Goal: Task Accomplishment & Management: Manage account settings

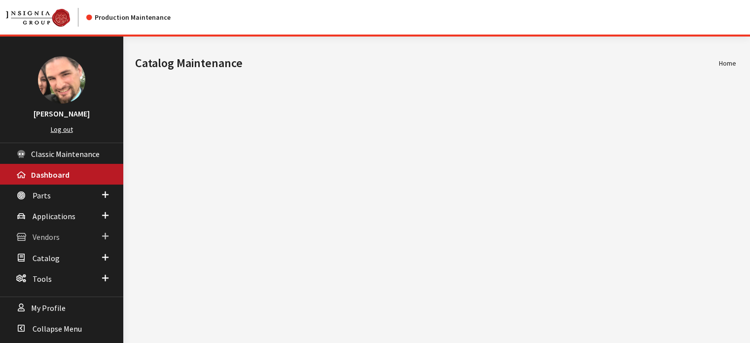
click at [51, 240] on span "Vendors" at bounding box center [46, 237] width 27 height 10
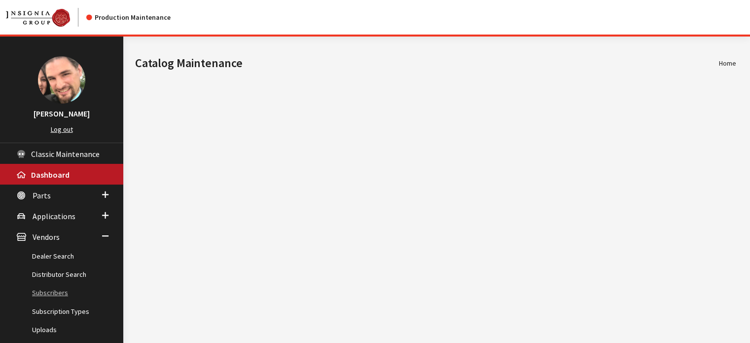
click at [55, 287] on link "Subscribers" at bounding box center [61, 293] width 123 height 18
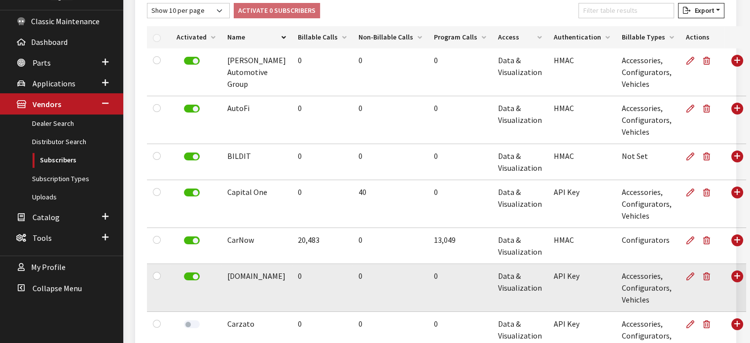
scroll to position [148, 0]
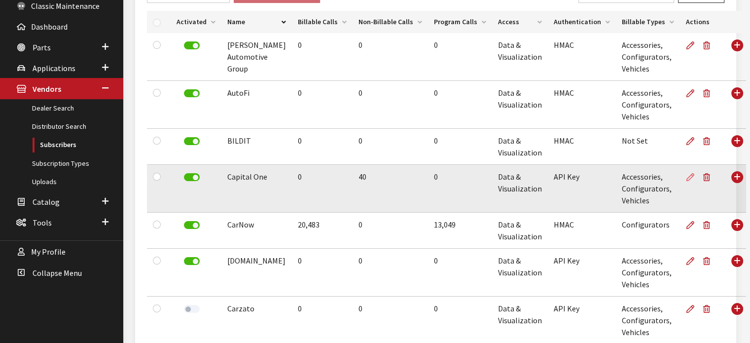
click at [686, 177] on icon at bounding box center [690, 178] width 8 height 8
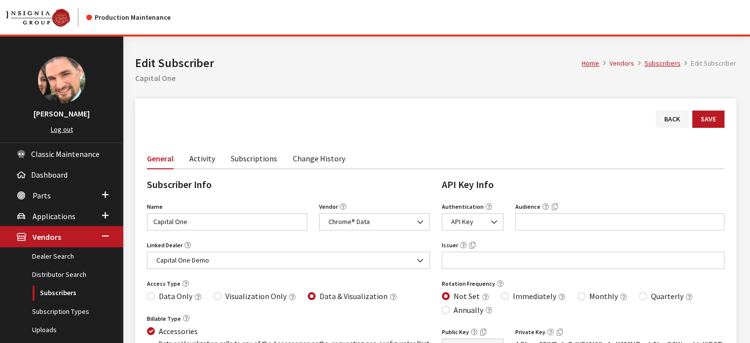
click at [208, 161] on link "Activity" at bounding box center [202, 157] width 26 height 21
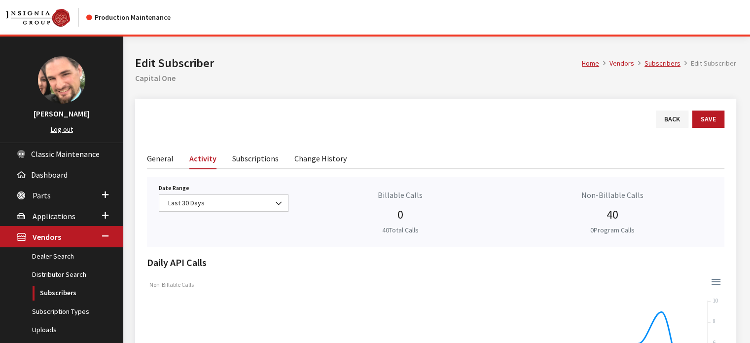
click at [256, 159] on link "Subscriptions" at bounding box center [255, 157] width 46 height 21
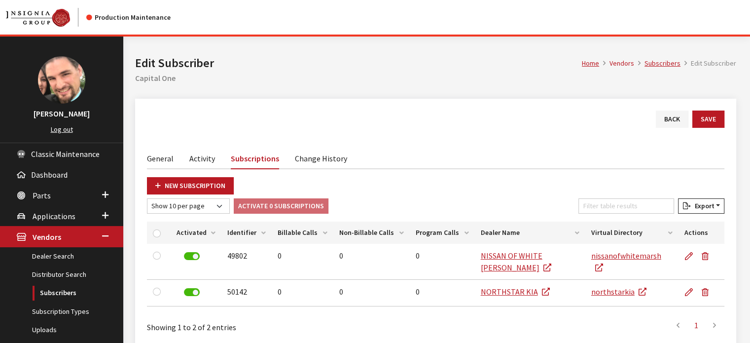
click at [211, 155] on link "Activity" at bounding box center [202, 157] width 26 height 21
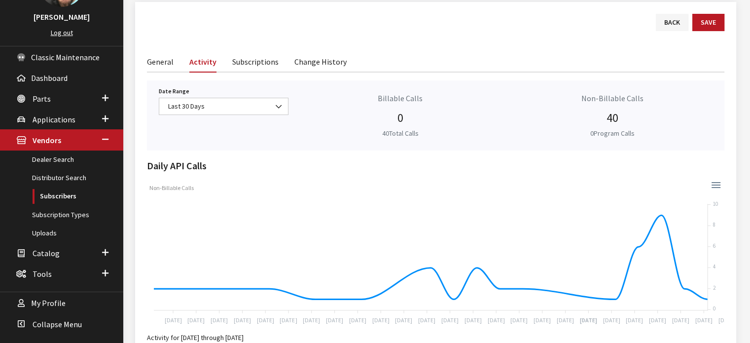
scroll to position [99, 0]
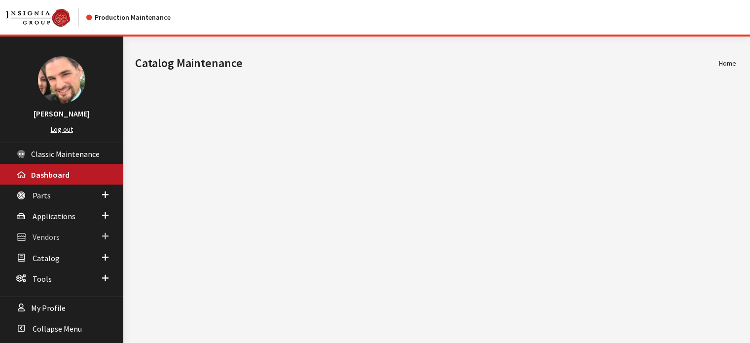
click at [48, 241] on link "Vendors" at bounding box center [61, 236] width 123 height 21
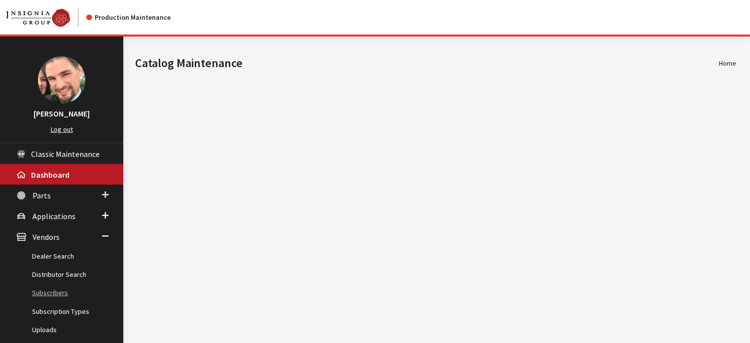
click at [62, 287] on link "Subscribers" at bounding box center [61, 293] width 123 height 18
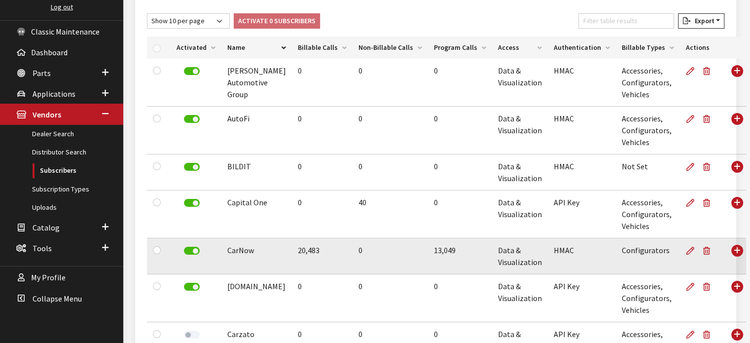
scroll to position [148, 0]
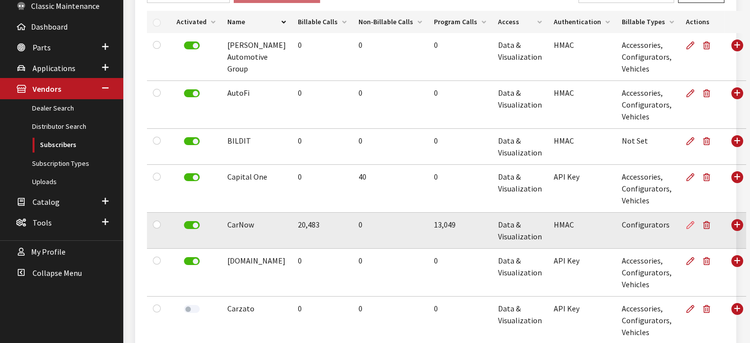
click at [686, 225] on icon at bounding box center [690, 225] width 8 height 8
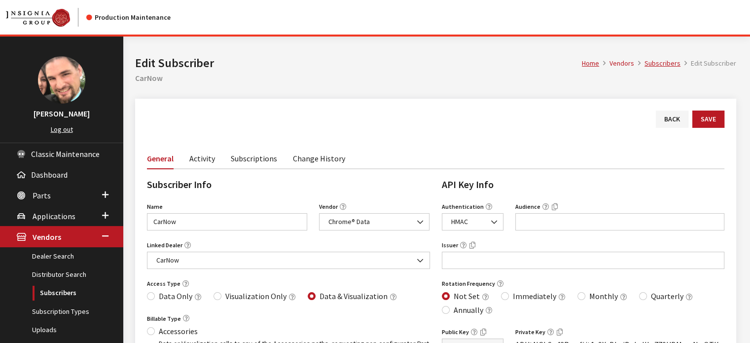
click at [192, 159] on link "Activity" at bounding box center [202, 157] width 26 height 21
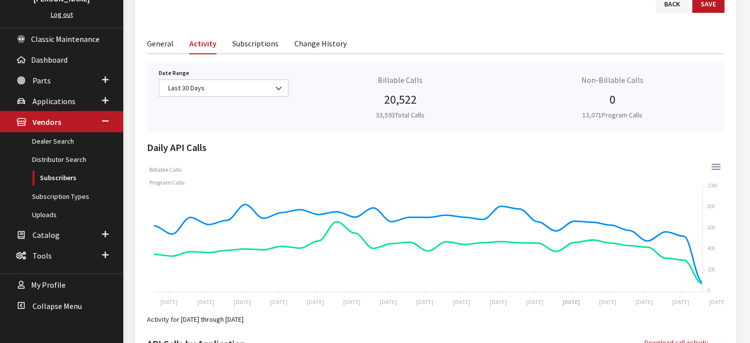
scroll to position [99, 0]
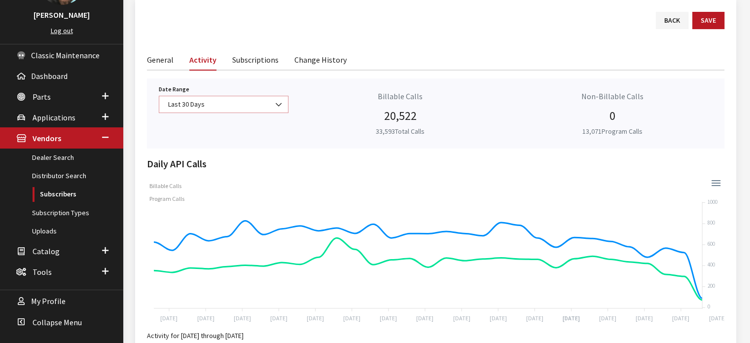
click at [276, 100] on b at bounding box center [276, 100] width 0 height 0
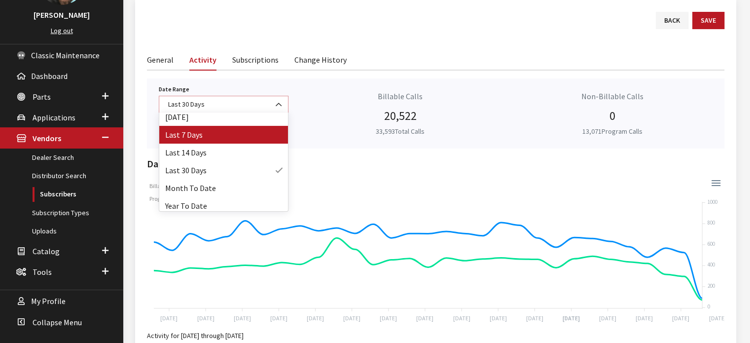
scroll to position [43, 0]
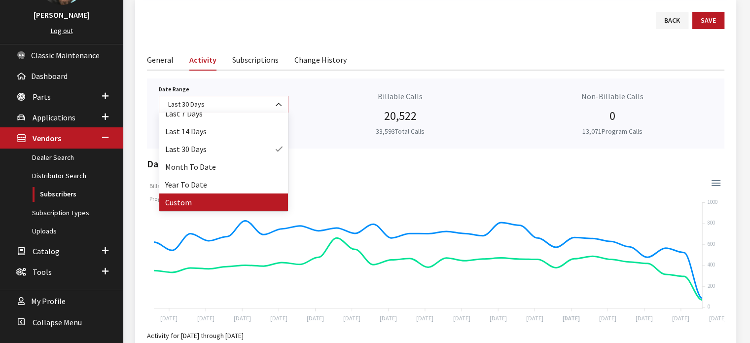
select select "128"
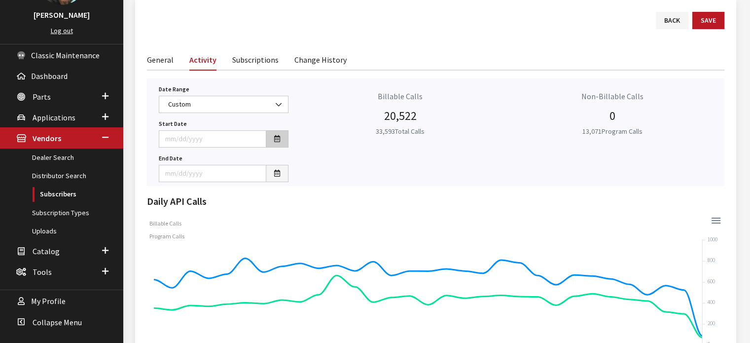
click at [281, 141] on button "button" at bounding box center [277, 138] width 23 height 17
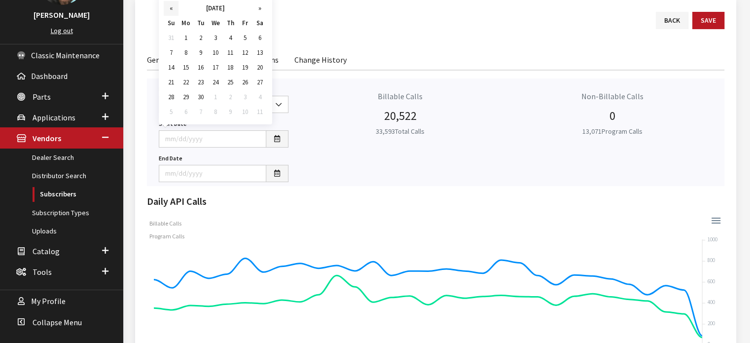
click at [170, 10] on th "«" at bounding box center [171, 8] width 15 height 15
click at [247, 43] on td "1" at bounding box center [245, 38] width 15 height 15
type input "[DATE]"
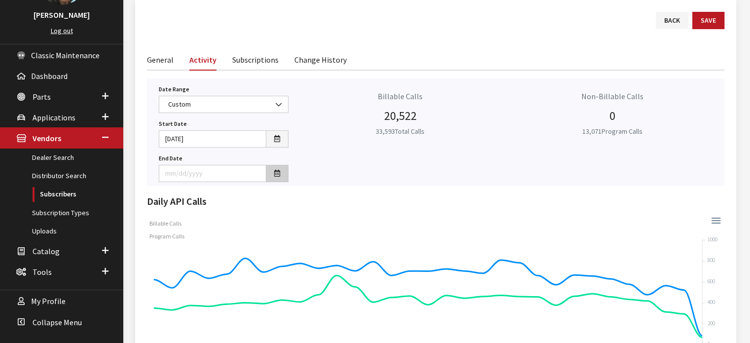
click at [277, 174] on icon "button" at bounding box center [277, 173] width 6 height 7
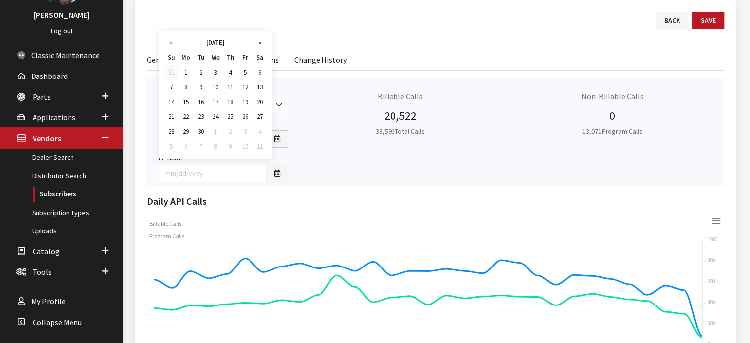
click at [172, 70] on td "31" at bounding box center [171, 72] width 15 height 15
type input "[DATE]"
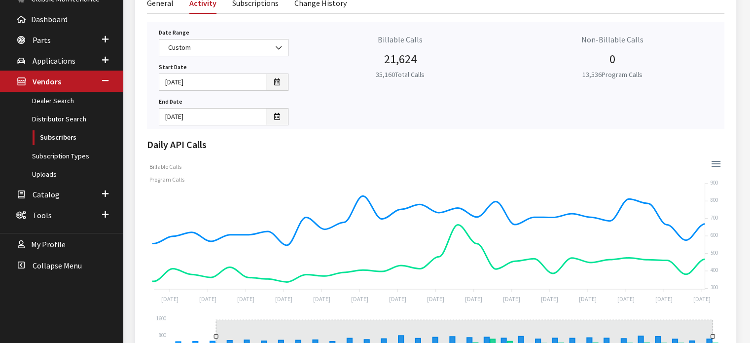
scroll to position [72, 0]
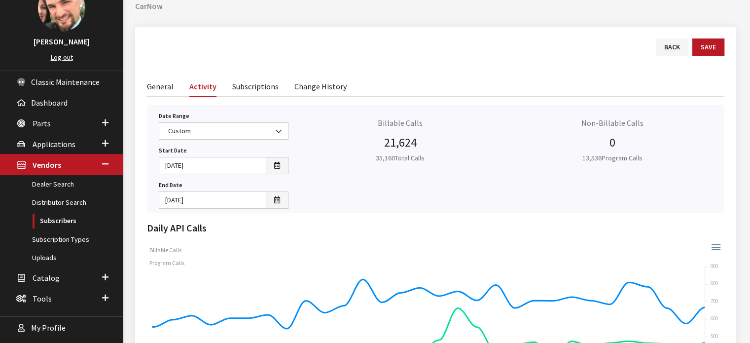
click at [241, 86] on link "Subscriptions" at bounding box center [255, 85] width 46 height 21
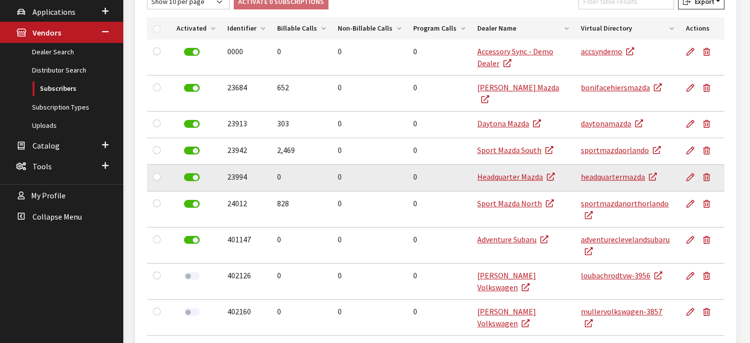
scroll to position [139, 0]
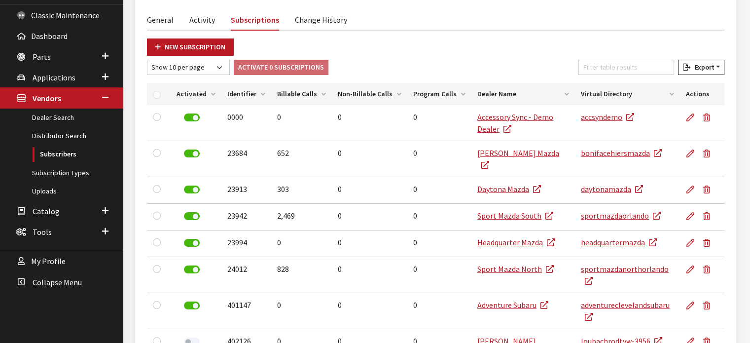
click at [288, 93] on th "Billable Calls" at bounding box center [301, 94] width 61 height 22
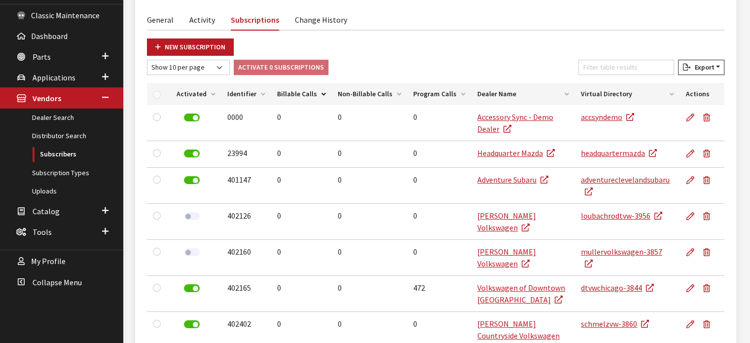
click at [288, 93] on th "Billable Calls" at bounding box center [301, 94] width 61 height 22
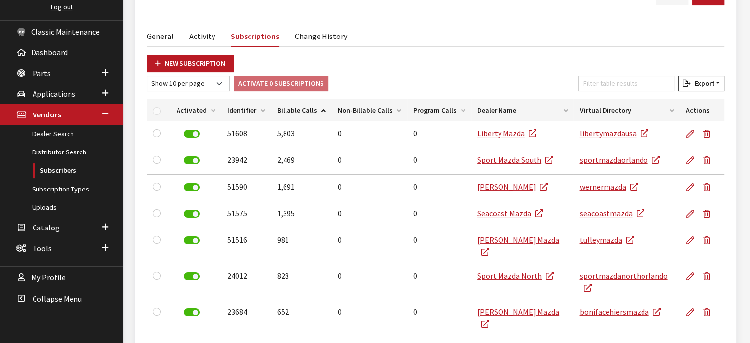
scroll to position [0, 0]
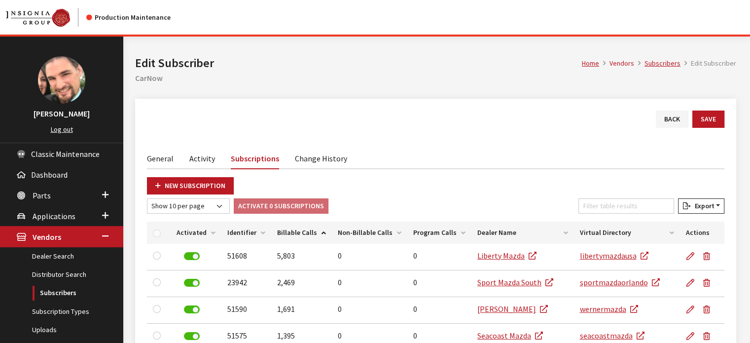
click at [195, 157] on link "Activity" at bounding box center [202, 157] width 26 height 21
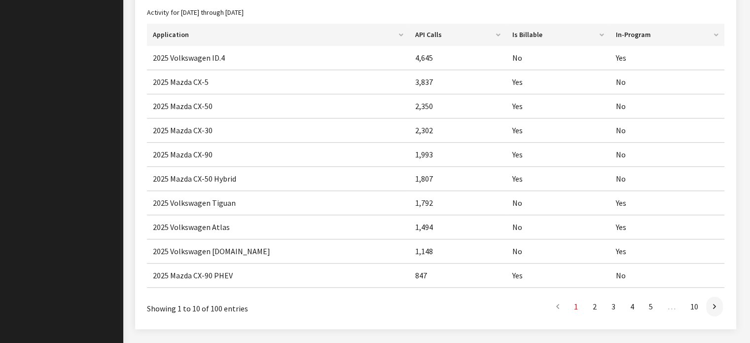
scroll to position [565, 0]
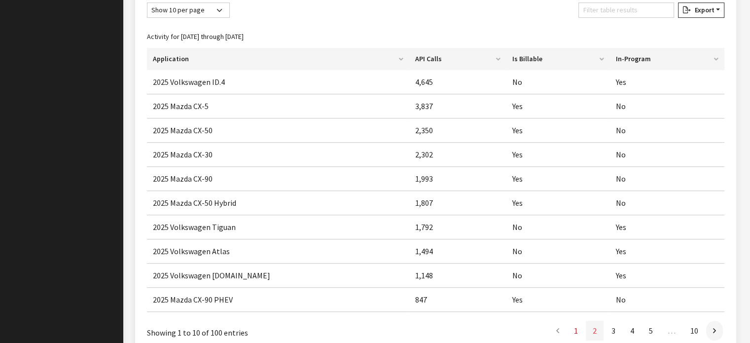
click at [595, 327] on link "2" at bounding box center [595, 330] width 18 height 20
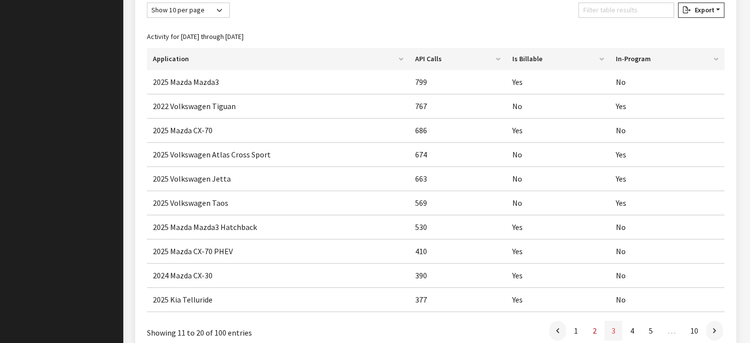
click at [612, 326] on link "3" at bounding box center [614, 330] width 18 height 20
click at [580, 330] on link "1" at bounding box center [576, 330] width 18 height 20
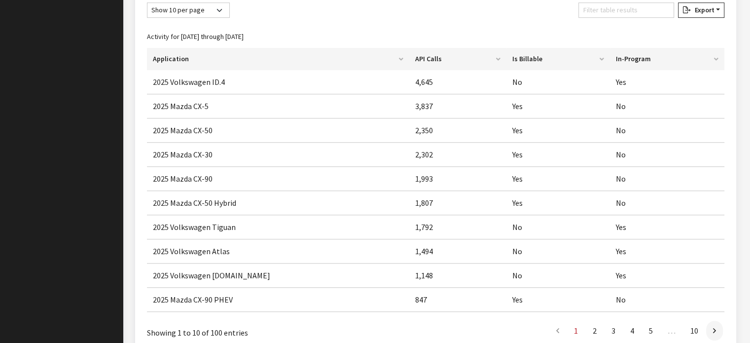
click at [520, 333] on ul "First 1 2 3 4 5 … 10 Last" at bounding box center [558, 330] width 332 height 20
click at [514, 329] on ul "First 1 2 3 4 5 … 10 Last" at bounding box center [558, 330] width 332 height 20
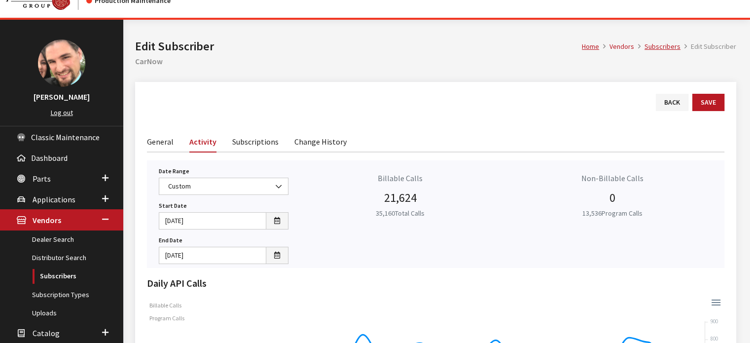
scroll to position [0, 0]
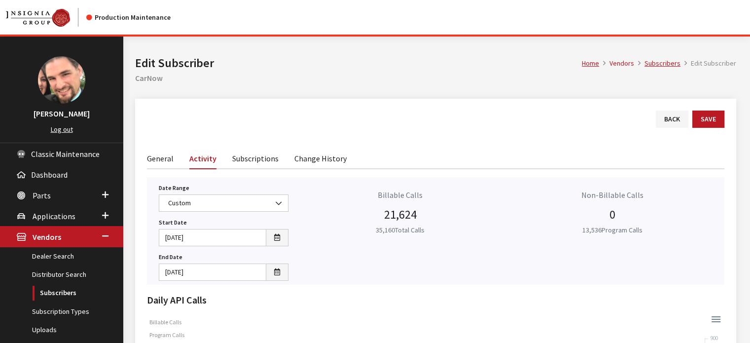
click at [421, 74] on h2 "CarNow" at bounding box center [435, 78] width 601 height 12
